Goal: Book appointment/travel/reservation

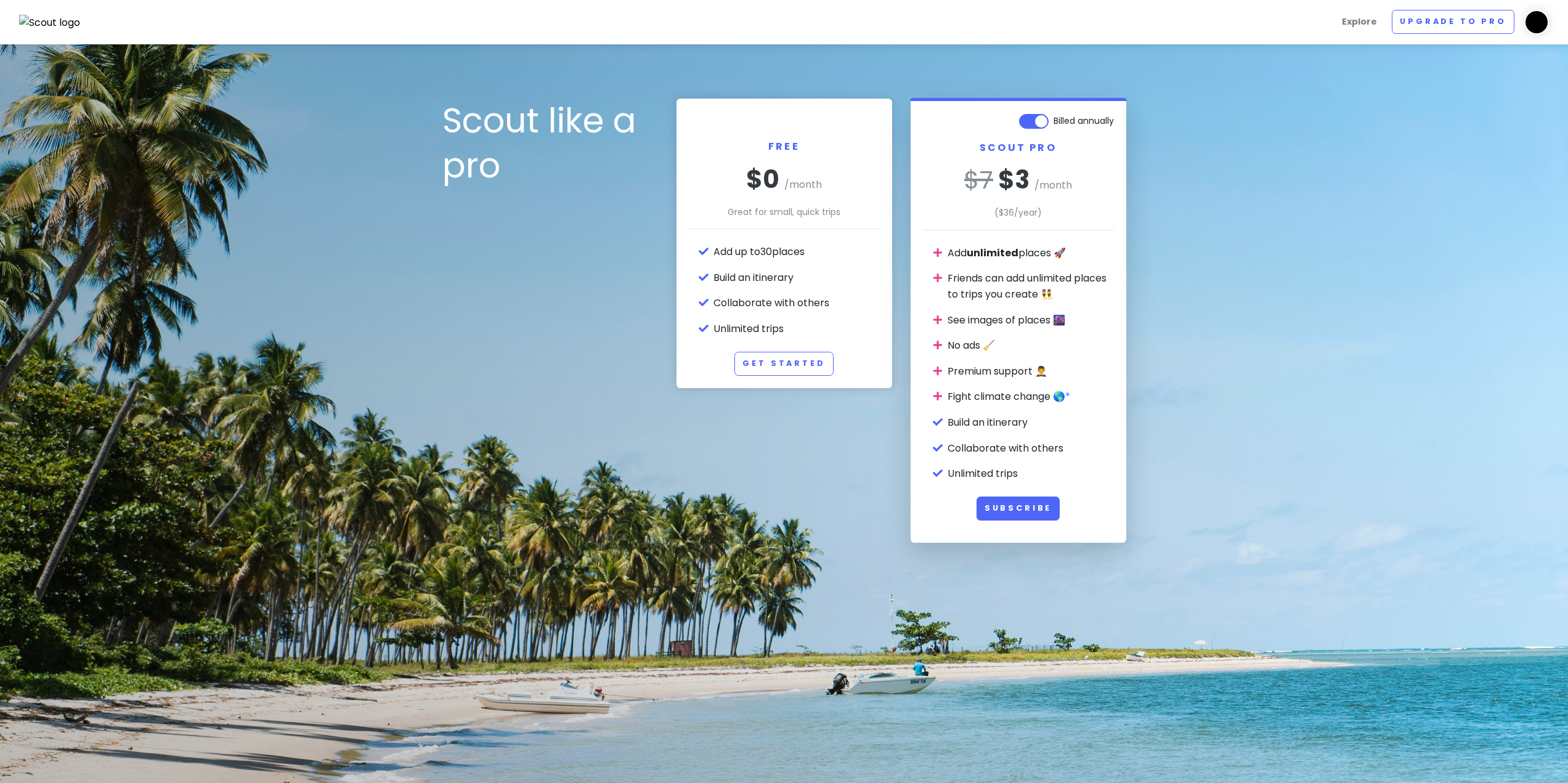
click at [1542, 22] on img at bounding box center [1536, 22] width 24 height 24
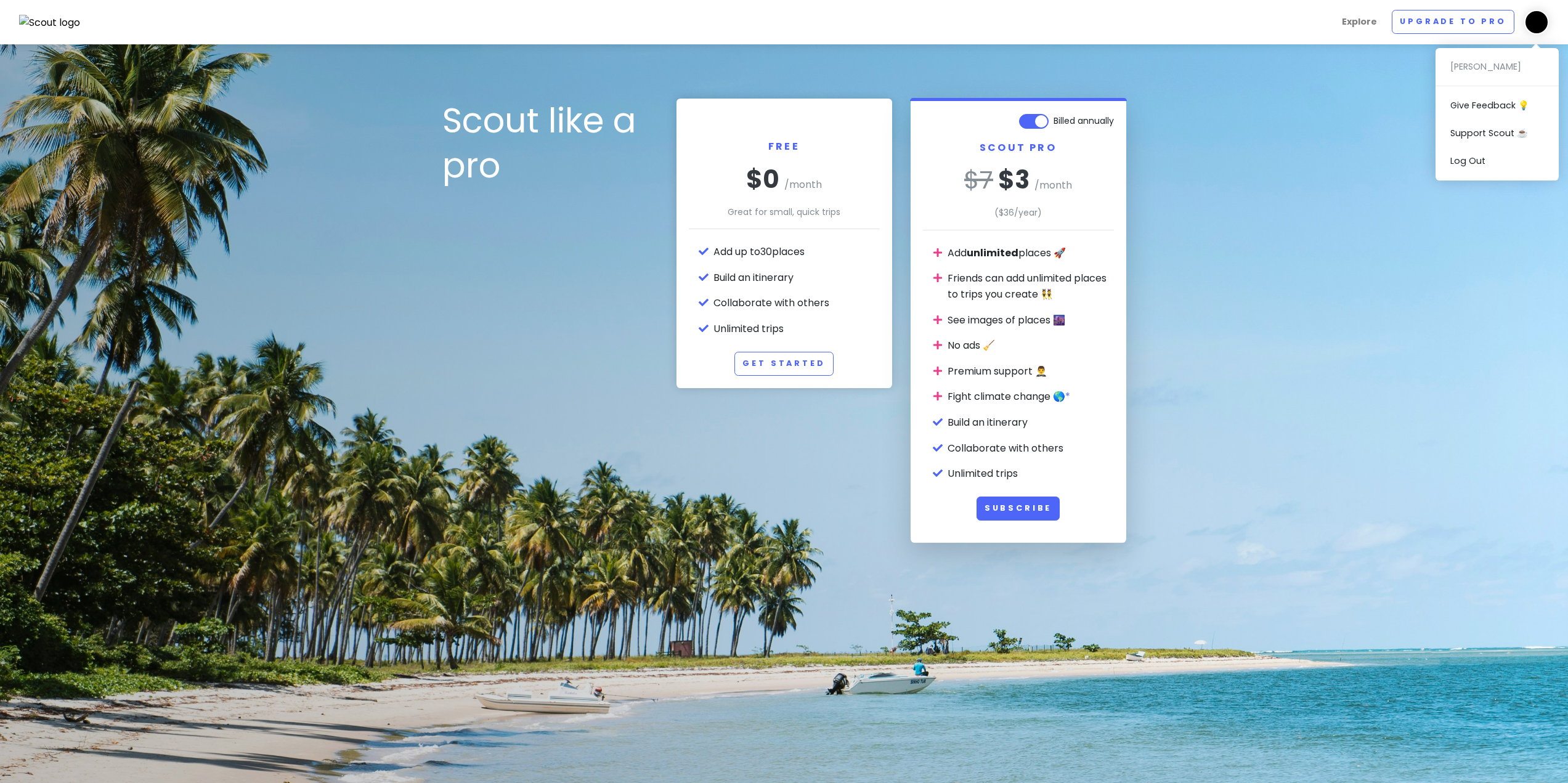
click at [46, 20] on img at bounding box center [49, 22] width 61 height 16
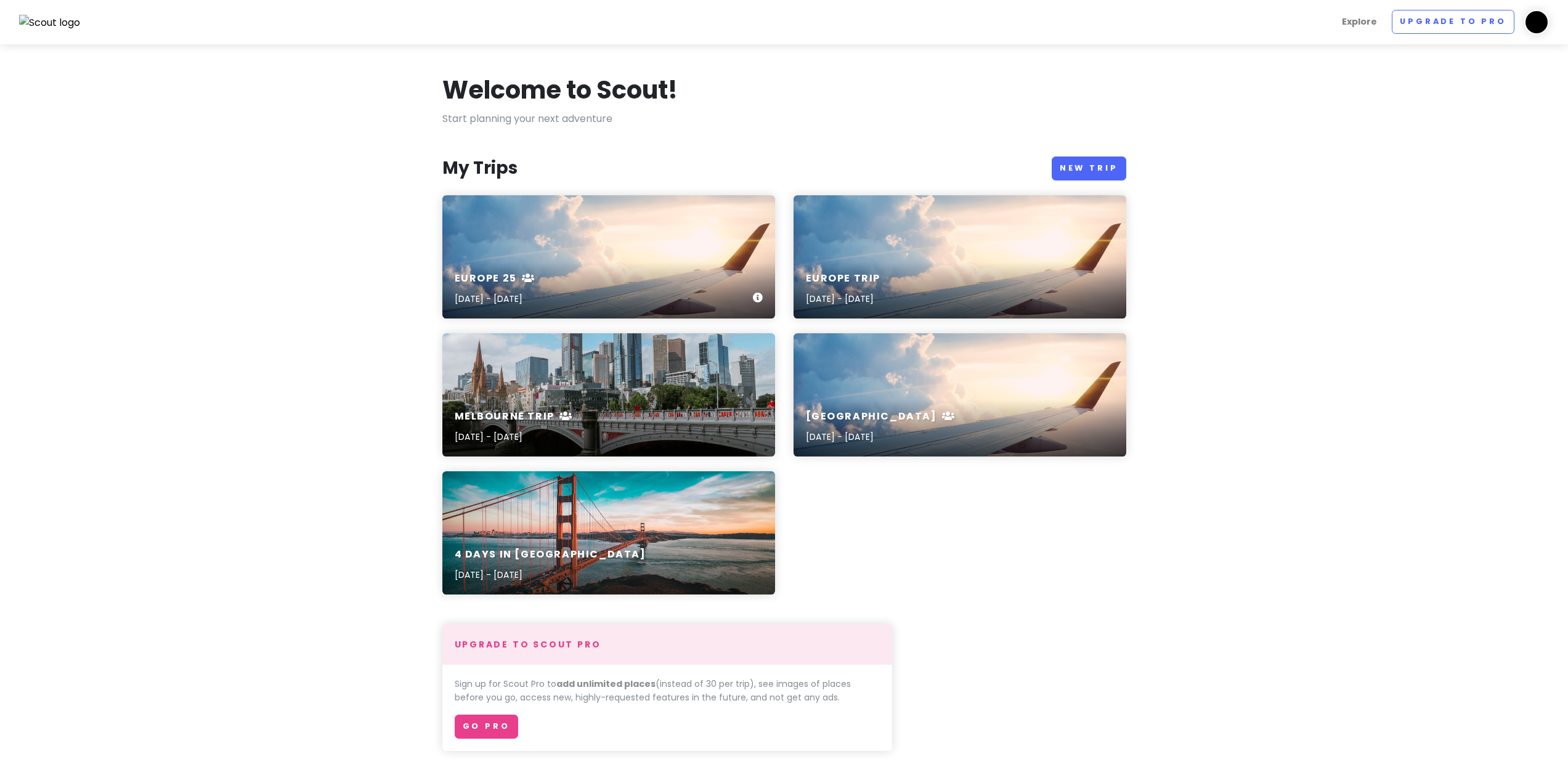
click at [620, 250] on div "Europe 25 [DATE] - [DATE]" at bounding box center [608, 257] width 333 height 123
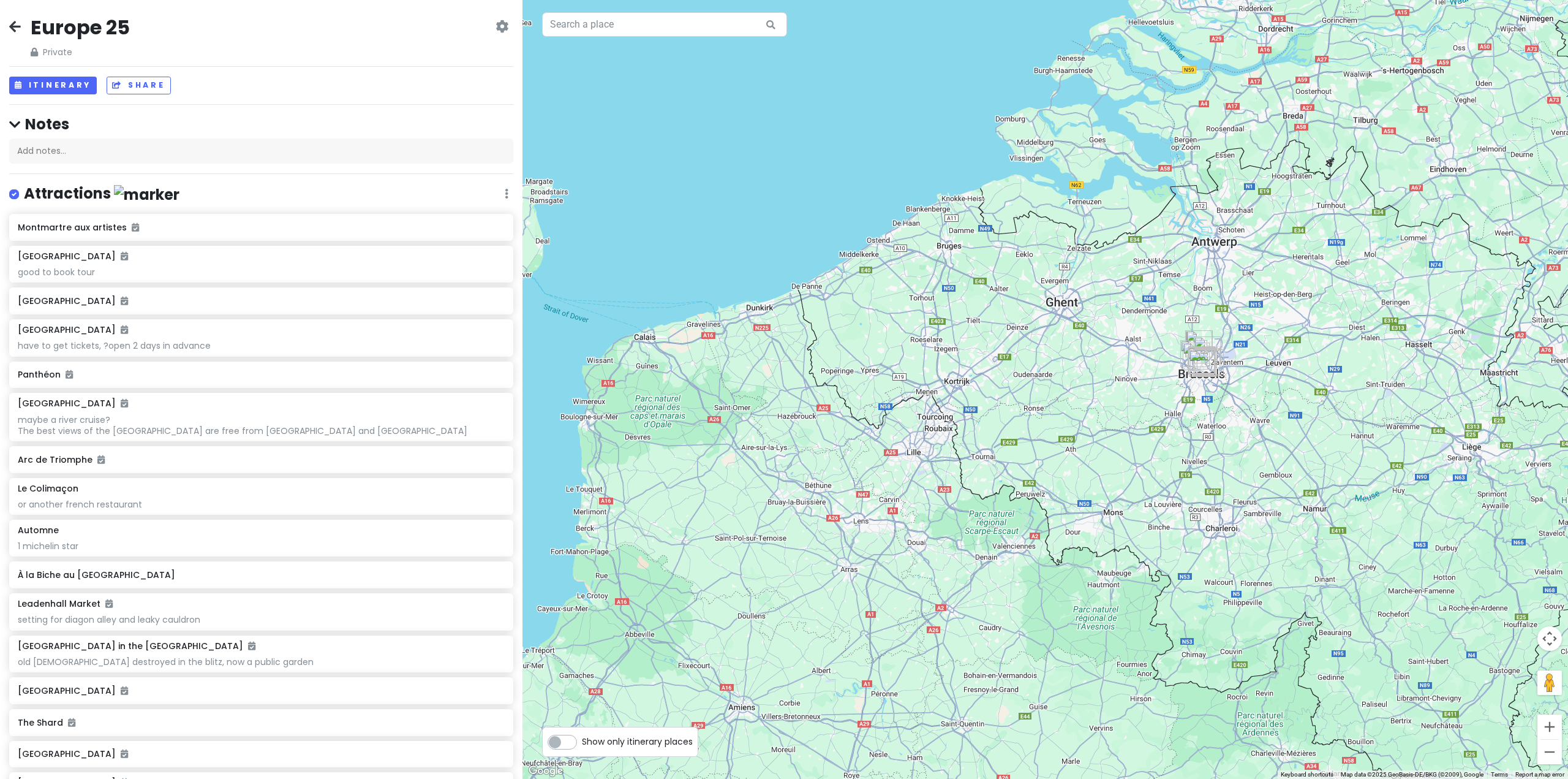
drag, startPoint x: 1209, startPoint y: 364, endPoint x: 1136, endPoint y: 442, distance: 106.8
click at [1140, 442] on div at bounding box center [1045, 389] width 1046 height 779
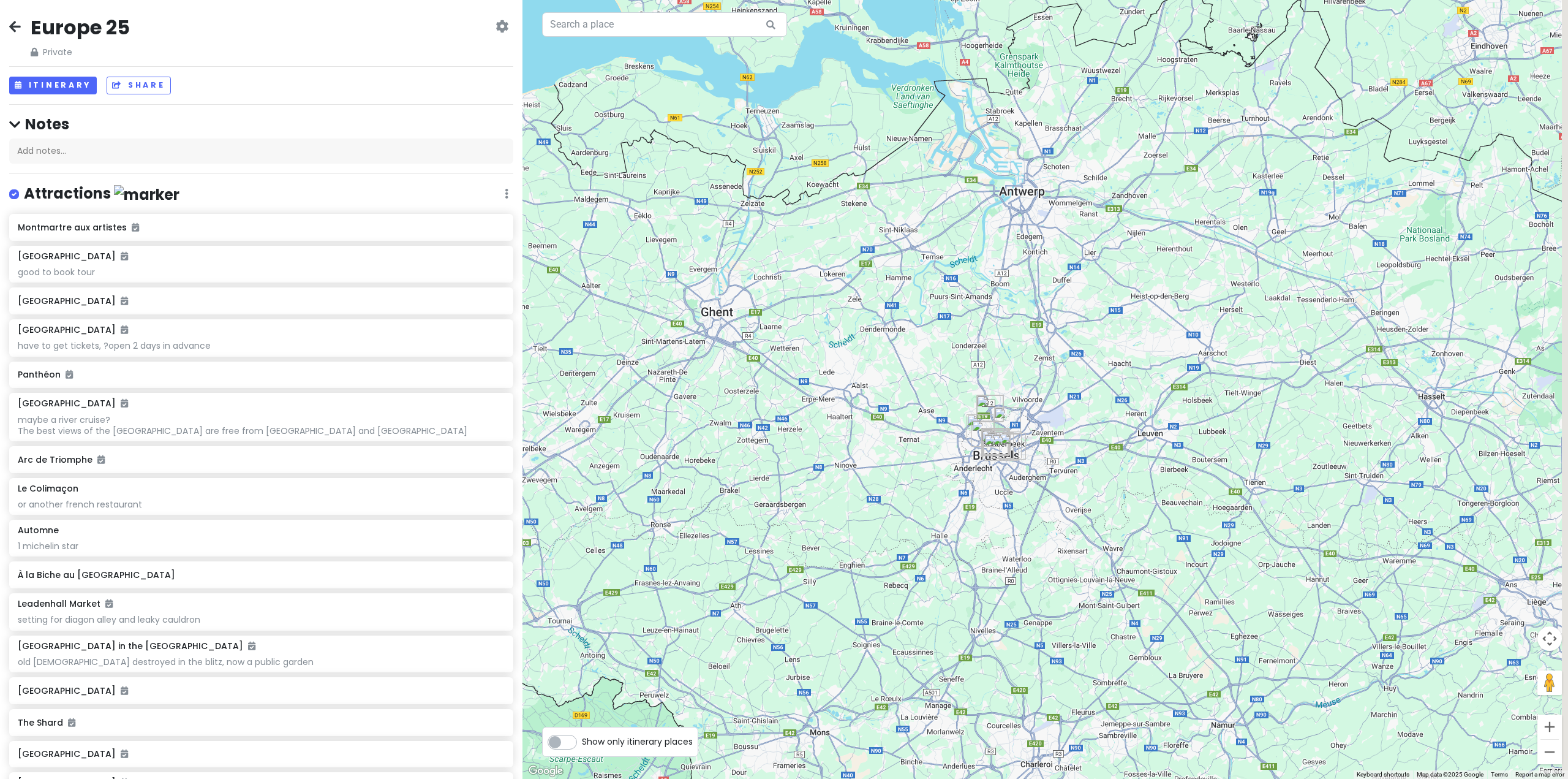
drag, startPoint x: 1079, startPoint y: 394, endPoint x: 756, endPoint y: 501, distance: 340.3
click at [756, 501] on div at bounding box center [1045, 389] width 1046 height 779
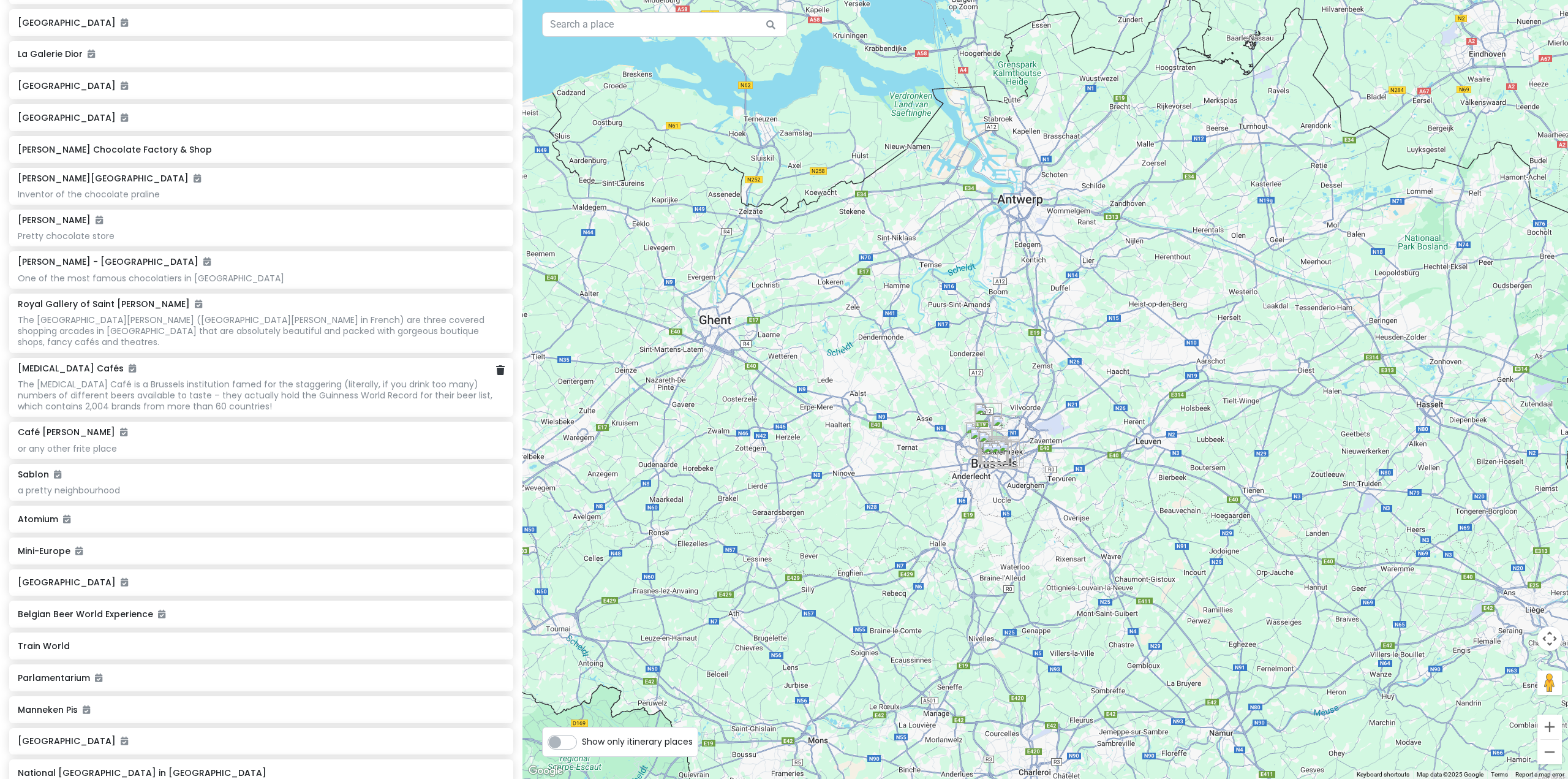
scroll to position [4075, 0]
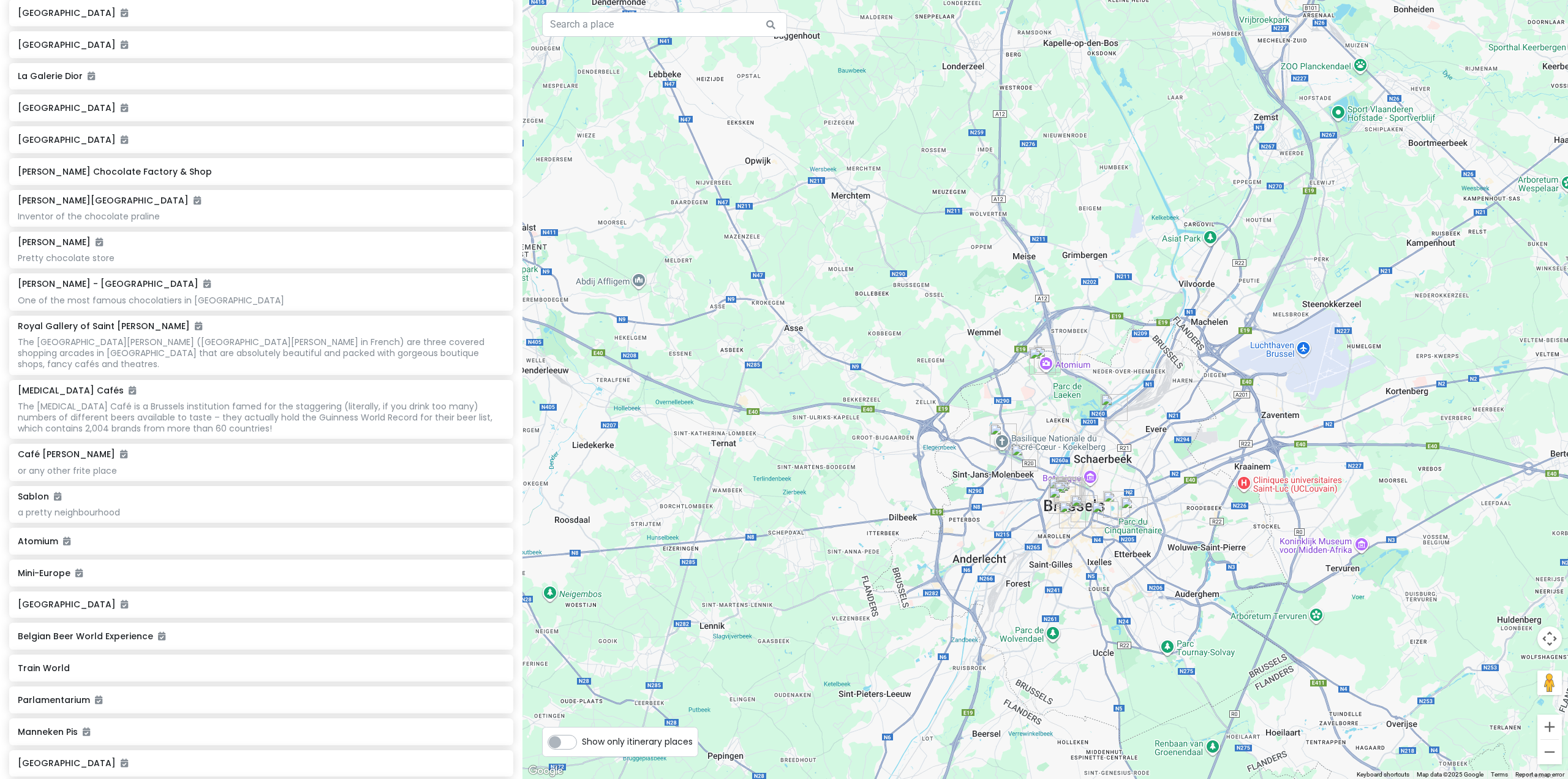
drag, startPoint x: 1040, startPoint y: 463, endPoint x: 939, endPoint y: 482, distance: 102.8
click at [939, 482] on div at bounding box center [1045, 389] width 1046 height 779
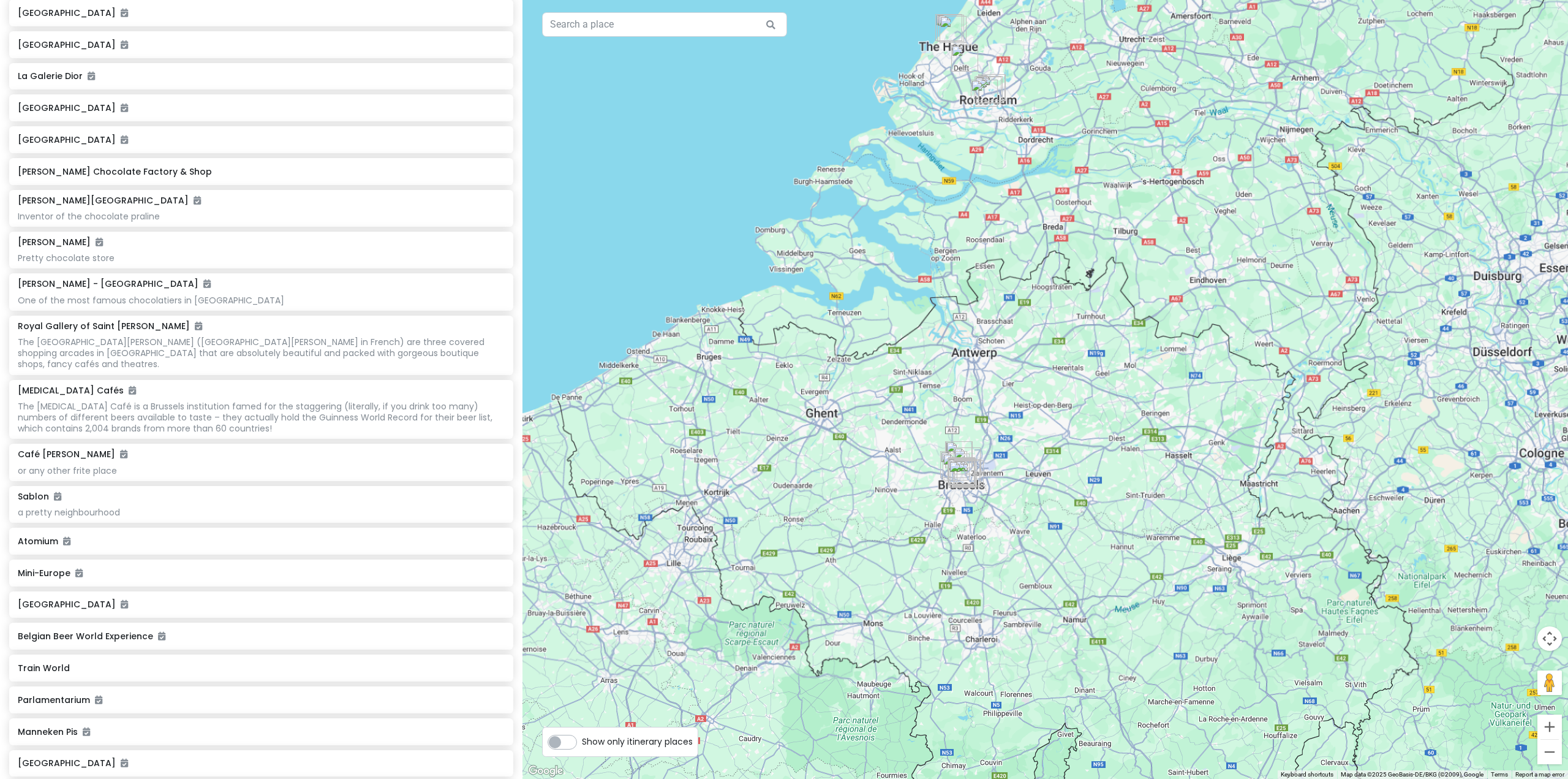
drag, startPoint x: 872, startPoint y: 497, endPoint x: 930, endPoint y: 486, distance: 59.0
click at [930, 486] on div at bounding box center [1045, 389] width 1046 height 779
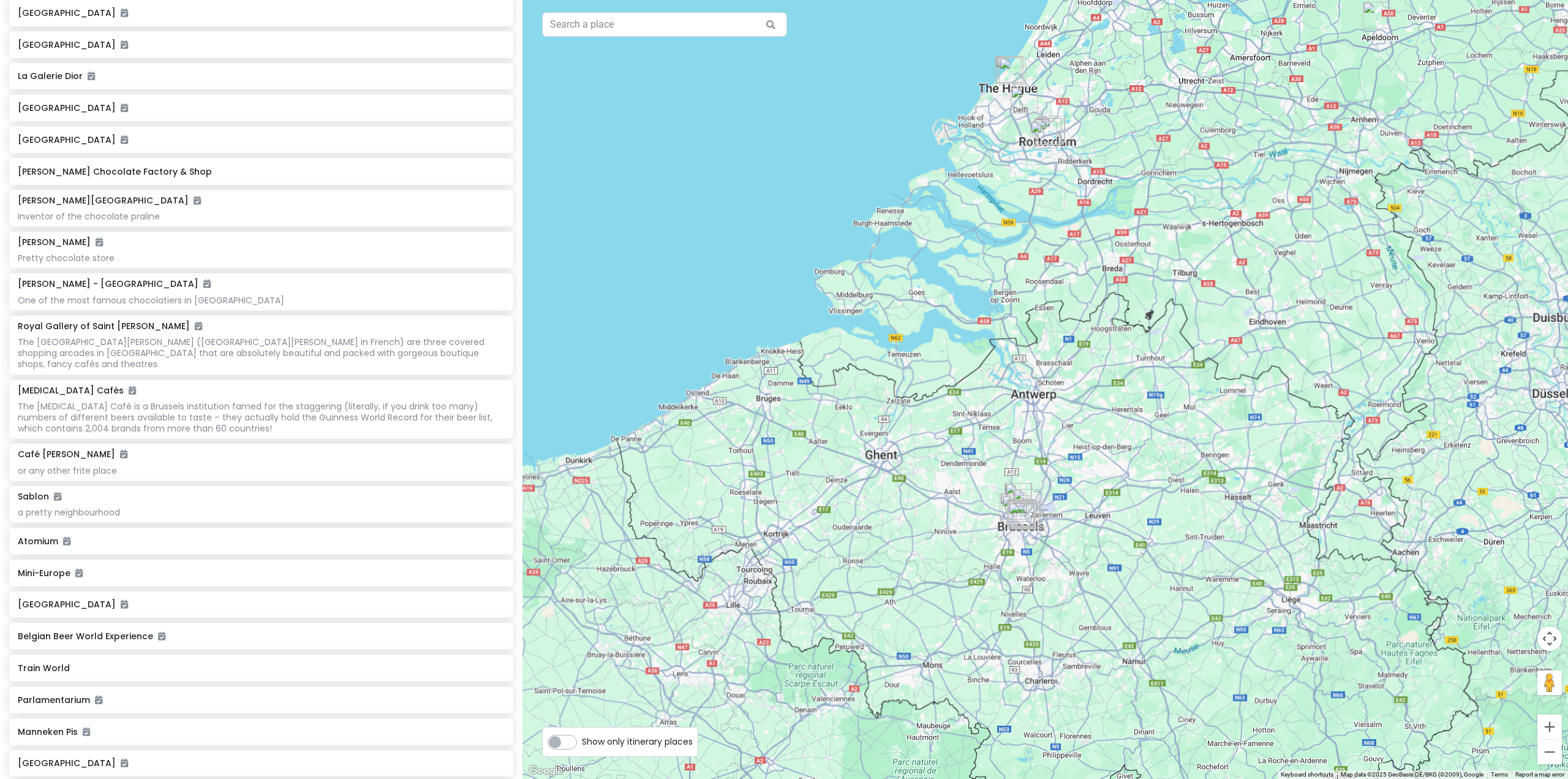
drag, startPoint x: 886, startPoint y: 497, endPoint x: 886, endPoint y: 543, distance: 46.0
click at [886, 543] on div at bounding box center [1045, 389] width 1046 height 779
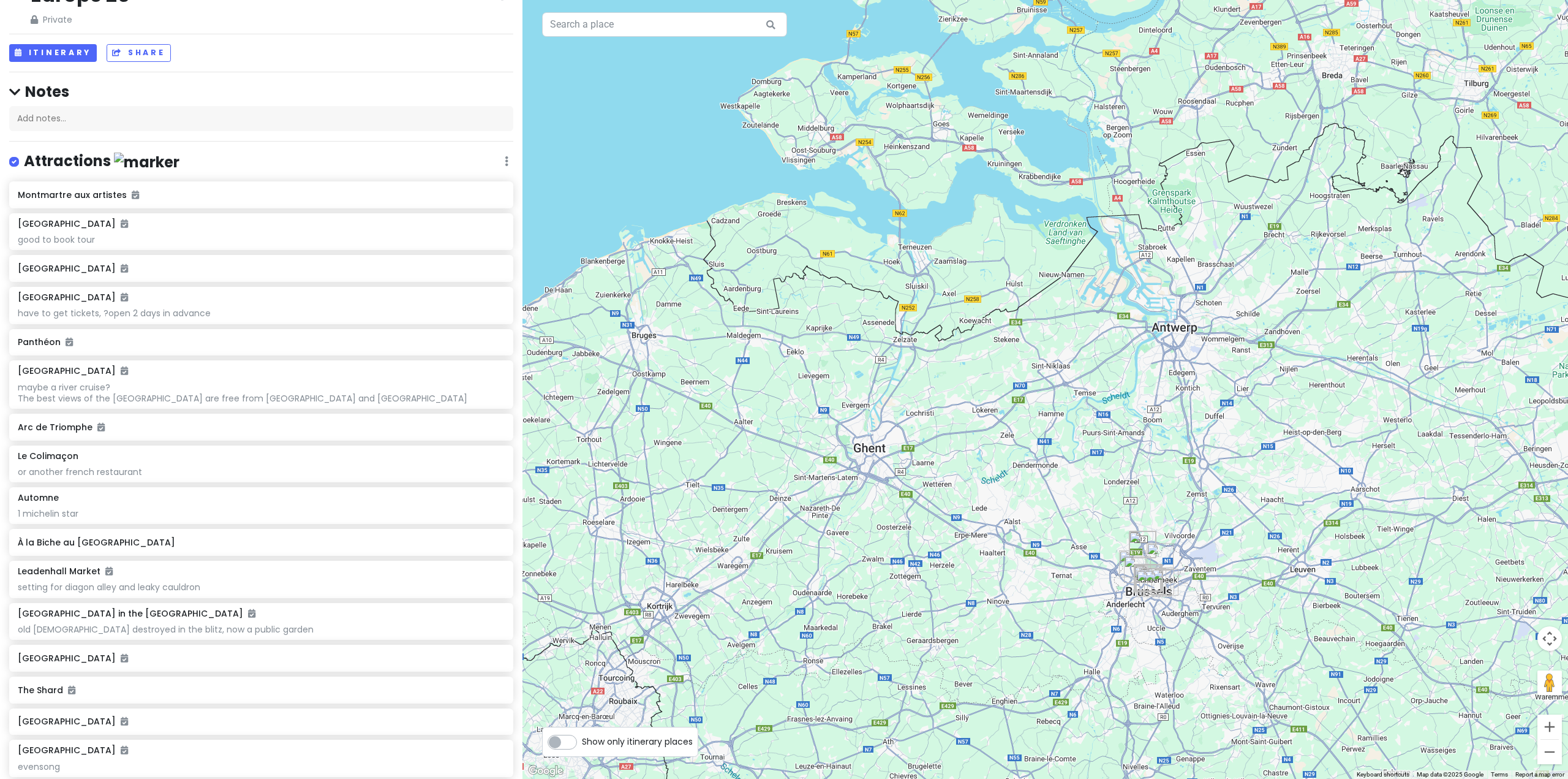
scroll to position [0, 0]
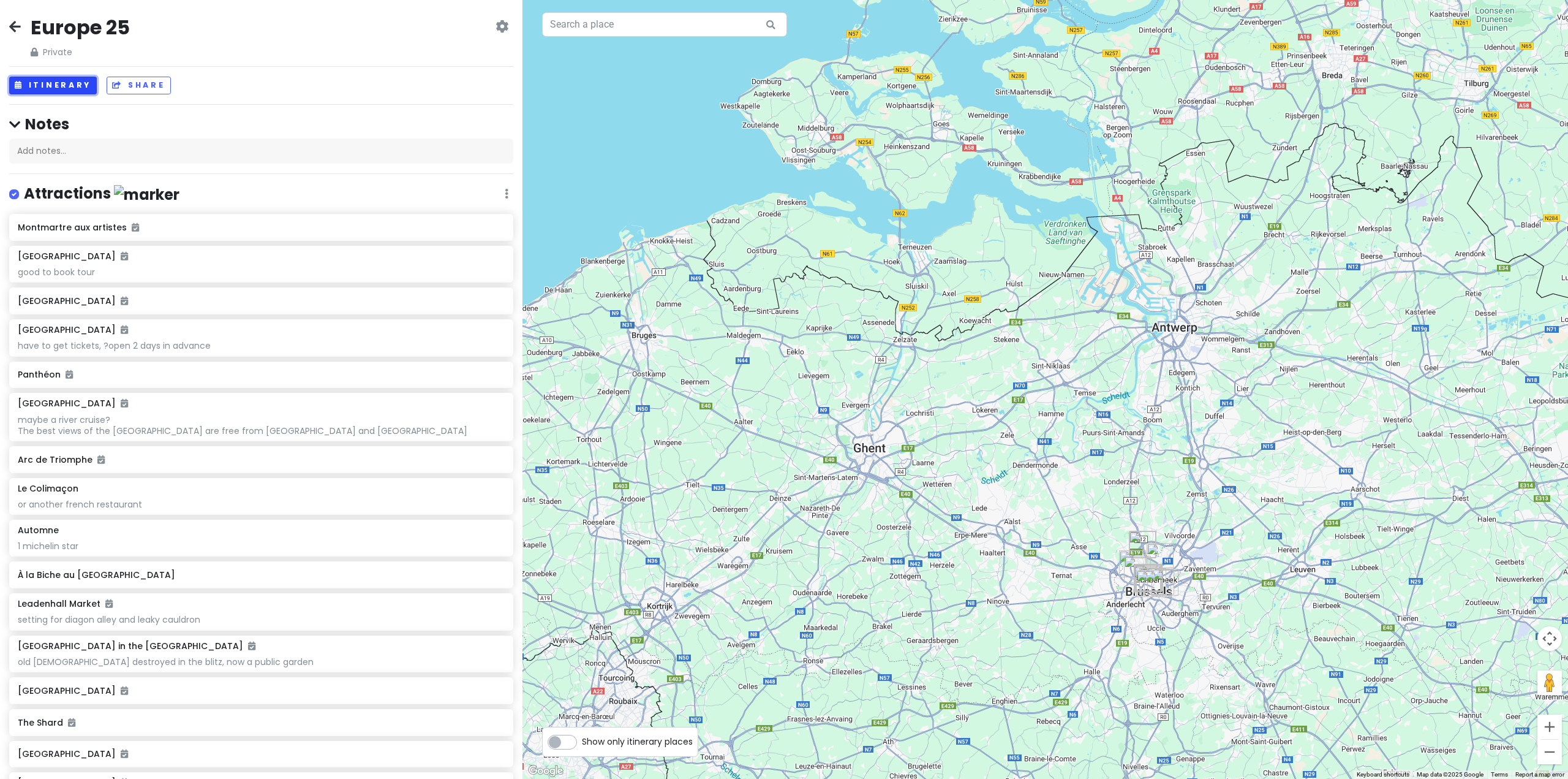
click at [82, 88] on button "Itinerary" at bounding box center [53, 85] width 88 height 18
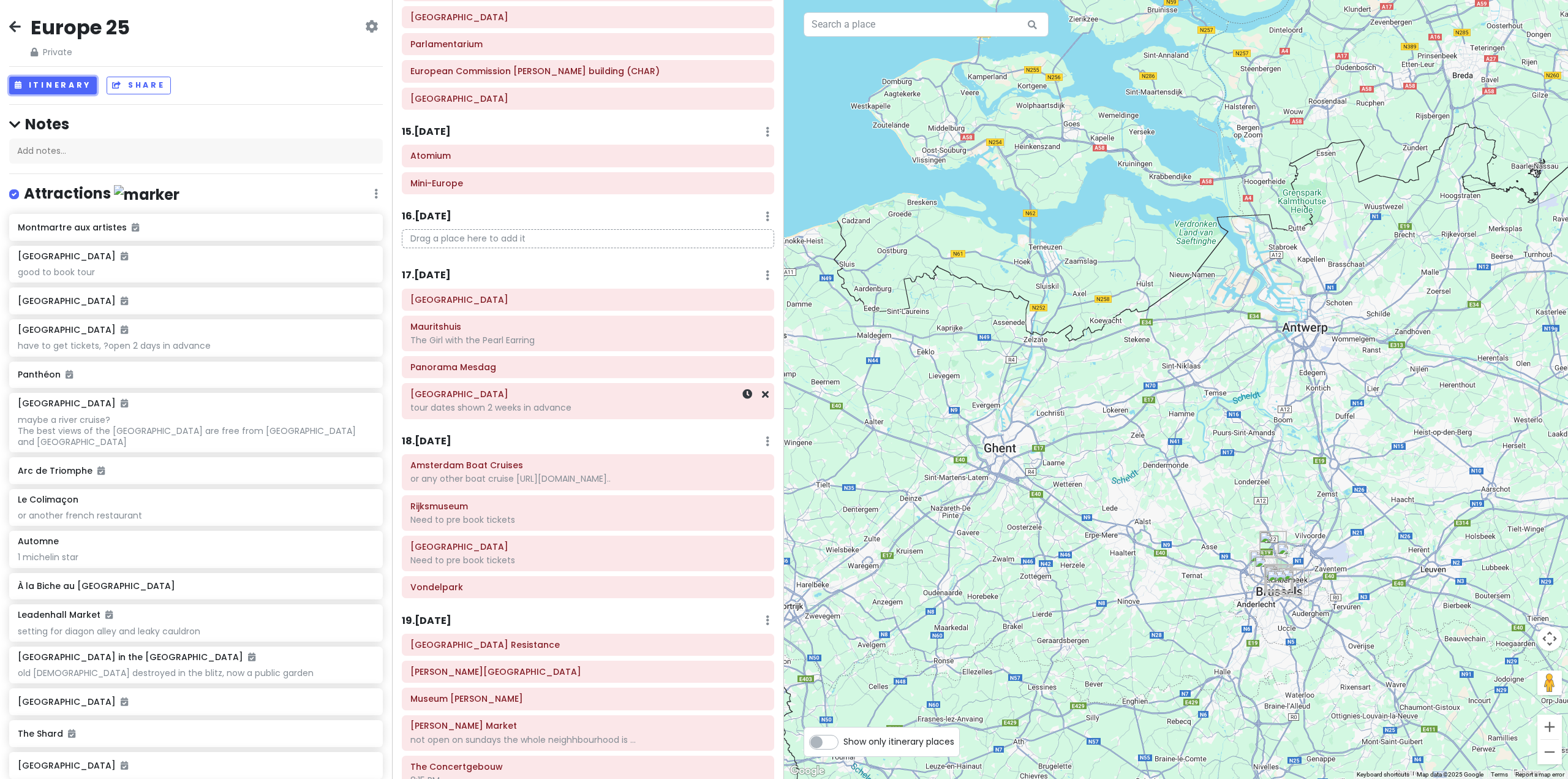
scroll to position [2635, 0]
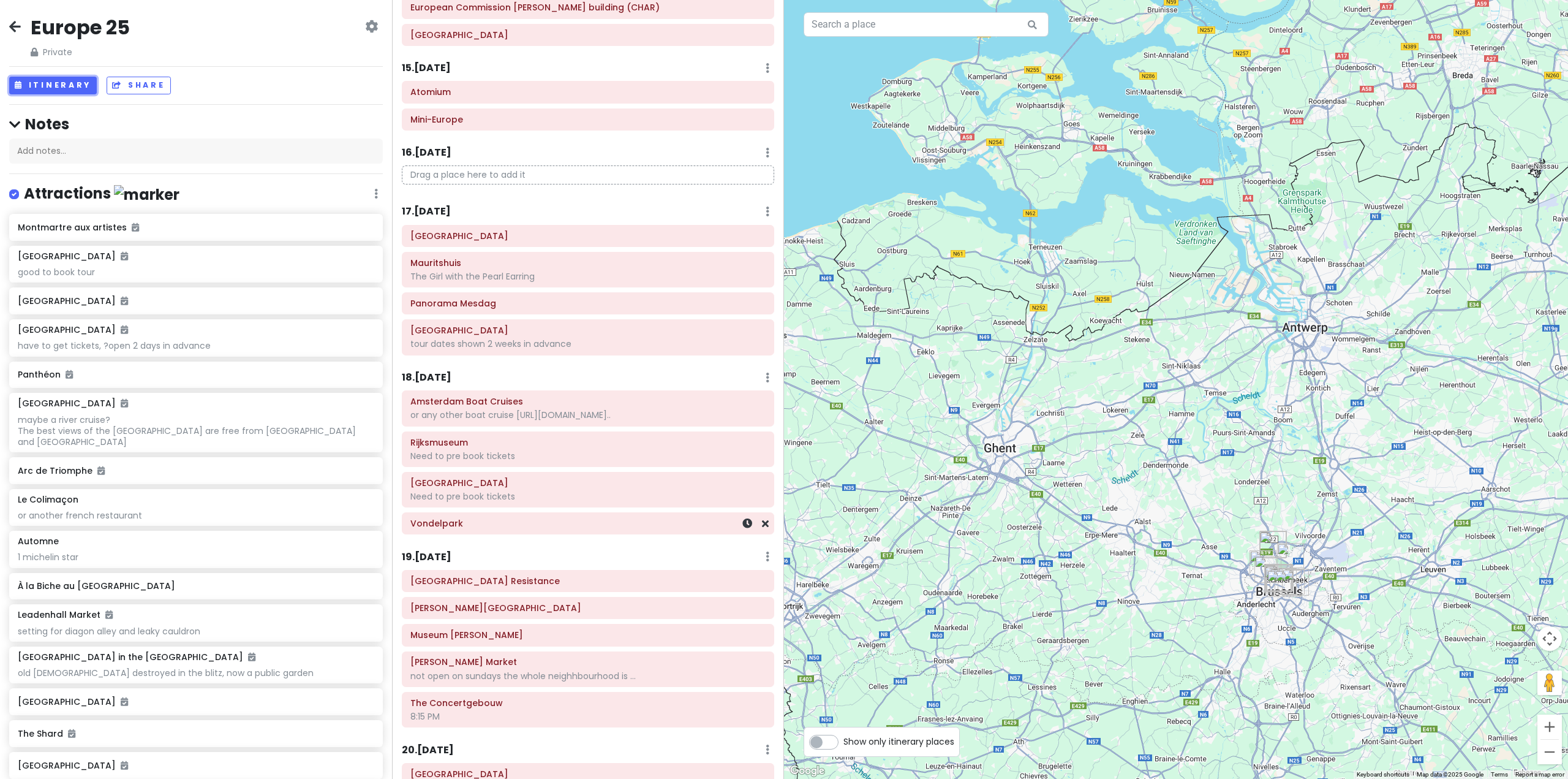
click at [9, 77] on button "Itinerary" at bounding box center [53, 85] width 88 height 18
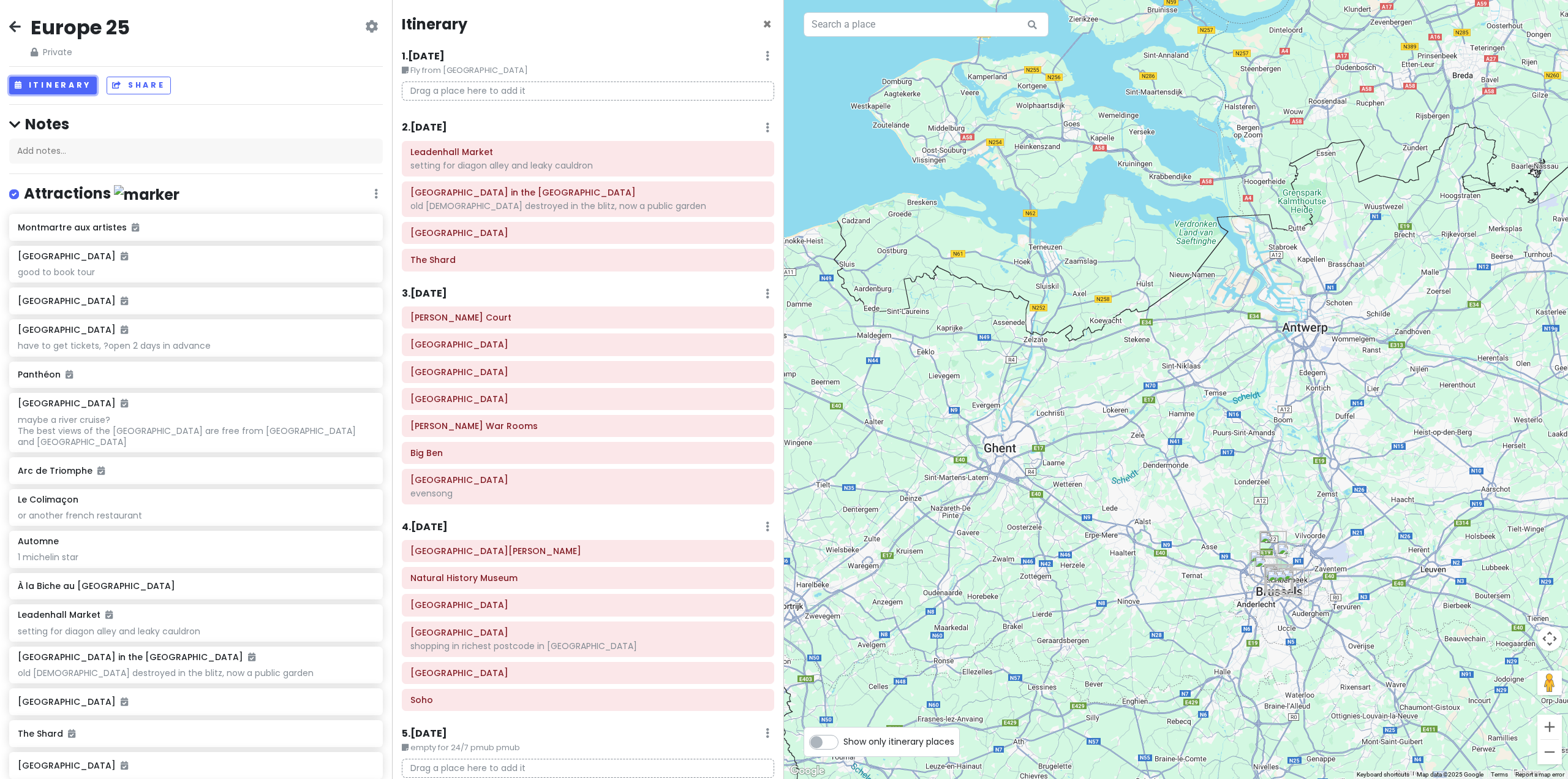
click at [9, 77] on button "Itinerary" at bounding box center [53, 85] width 88 height 18
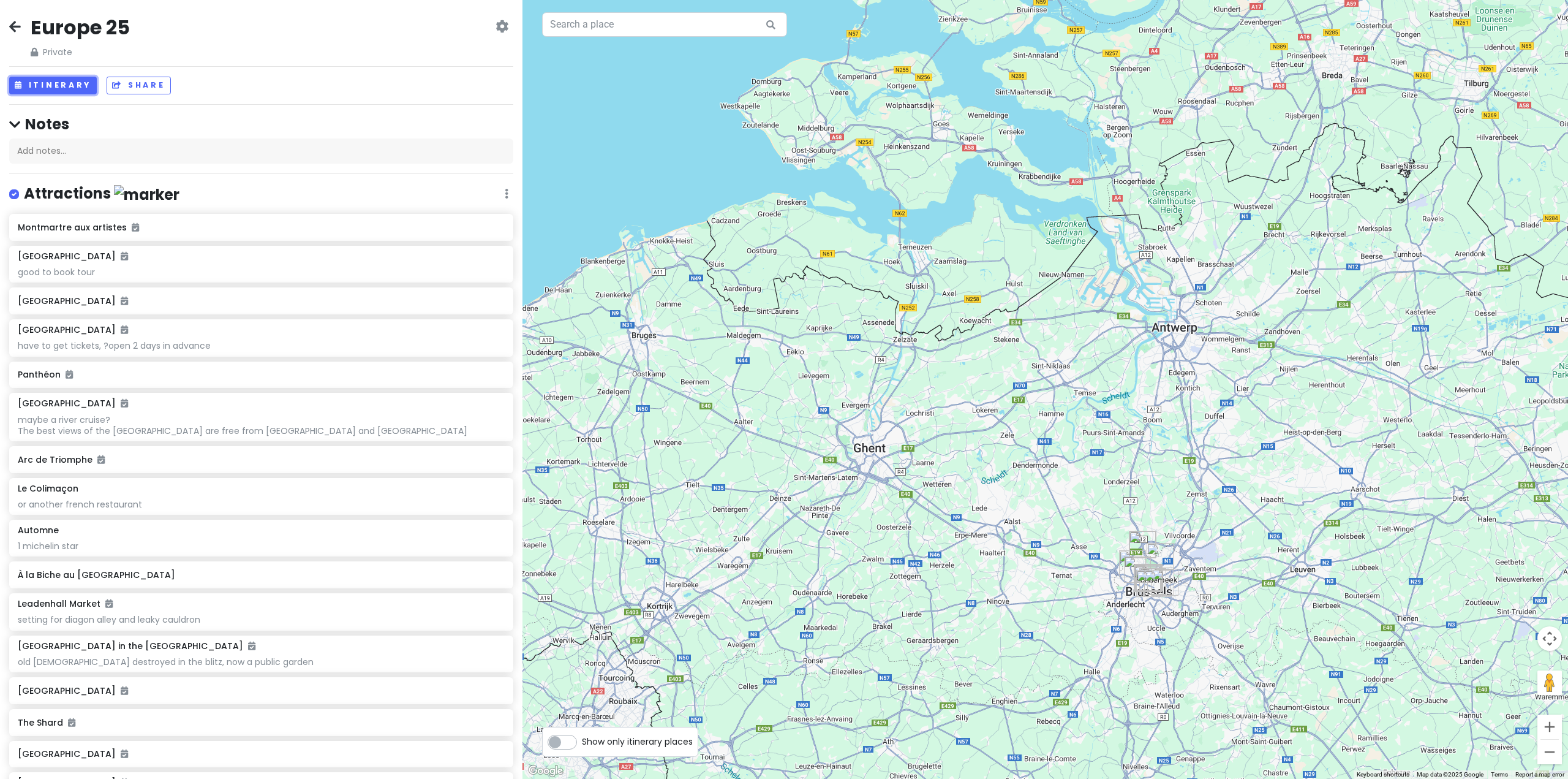
click at [9, 77] on button "Itinerary" at bounding box center [53, 85] width 88 height 18
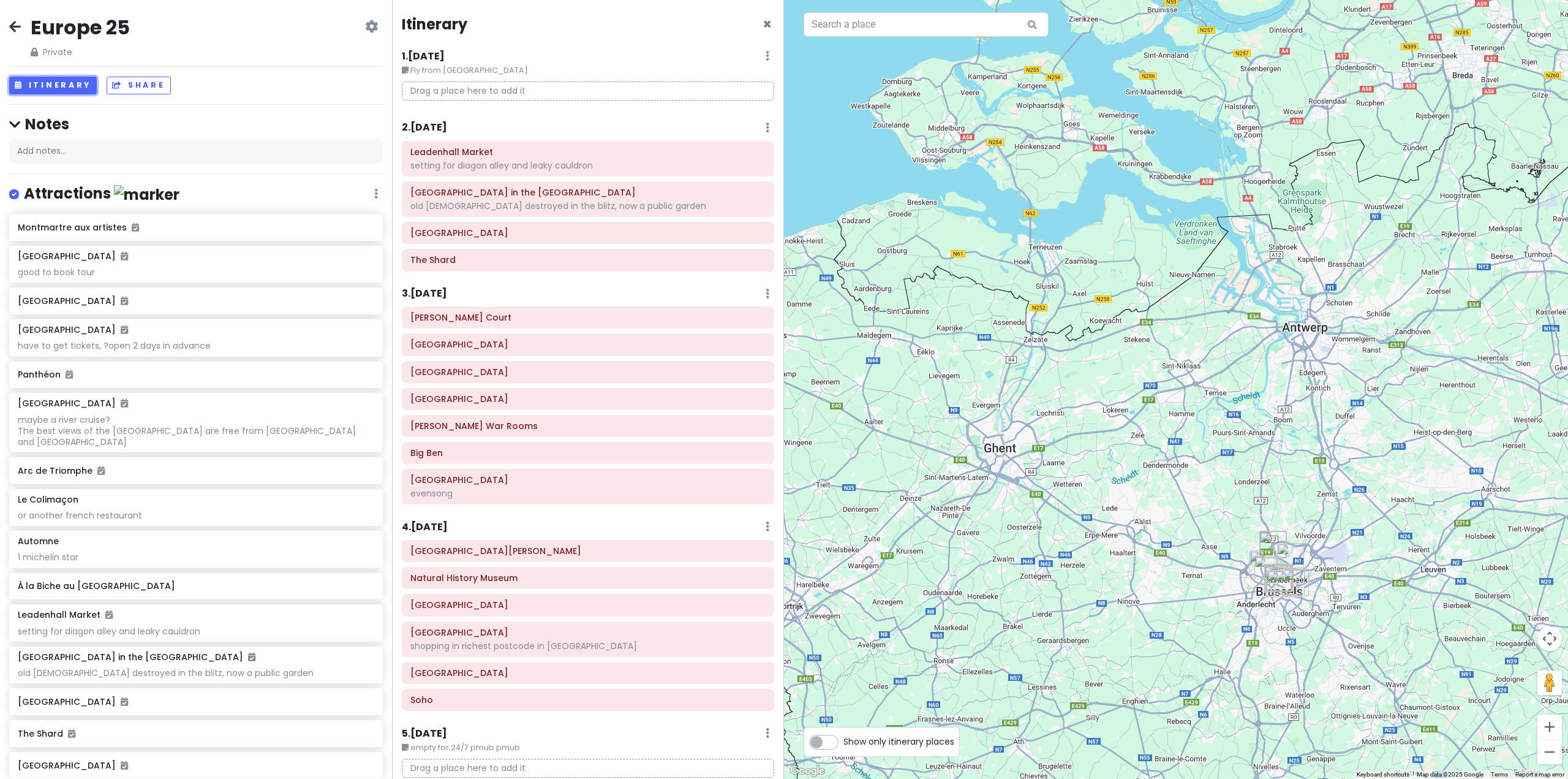
click at [9, 77] on button "Itinerary" at bounding box center [53, 85] width 88 height 18
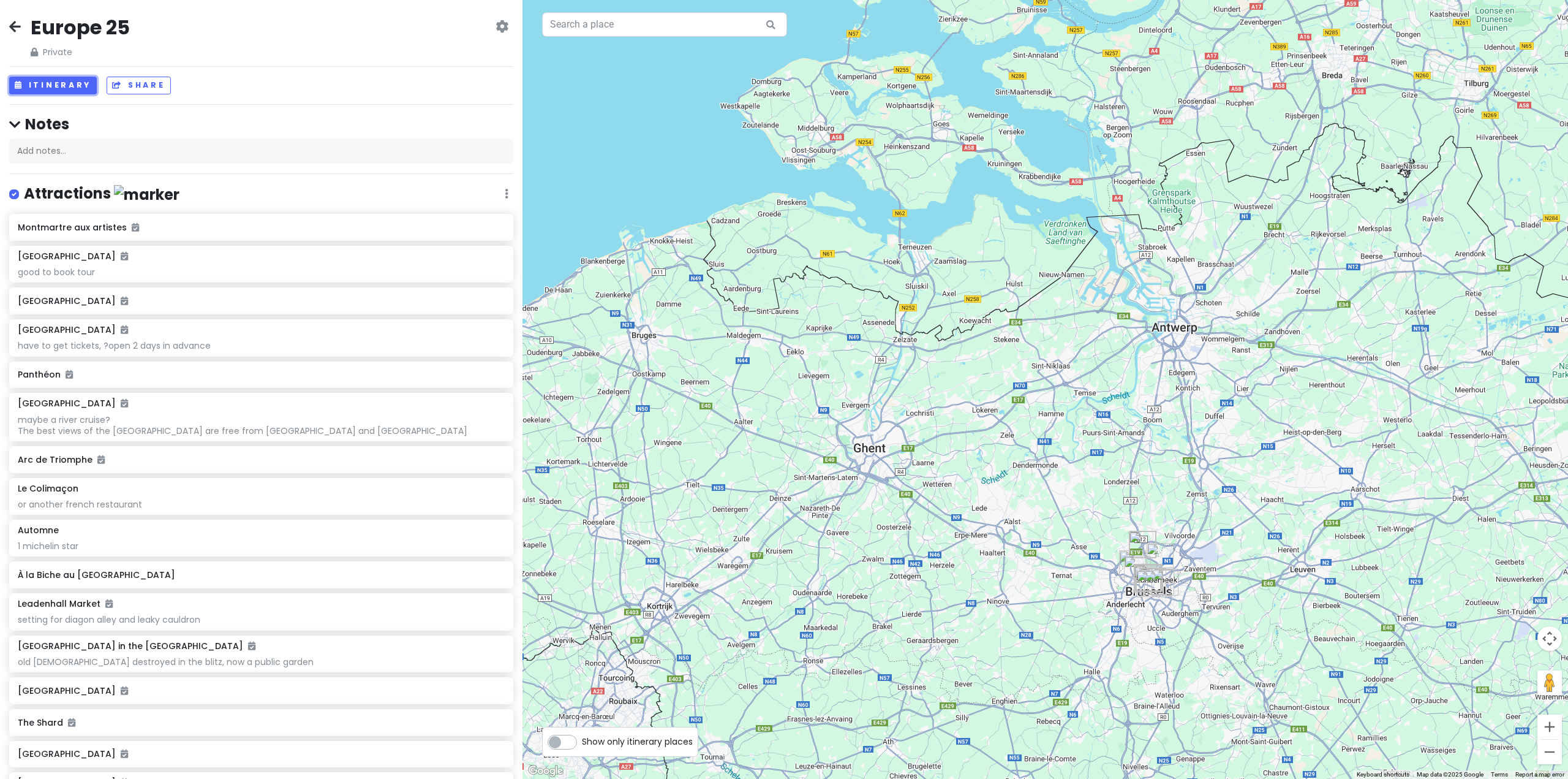
click at [9, 77] on button "Itinerary" at bounding box center [53, 85] width 88 height 18
